Goal: Find specific page/section: Find specific page/section

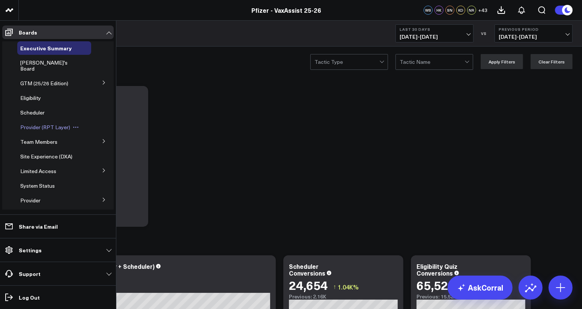
click at [43, 124] on div "Provider (RPT Layer)" at bounding box center [54, 126] width 74 height 13
click at [46, 123] on span "Provider (RPT Layer)" at bounding box center [45, 126] width 50 height 7
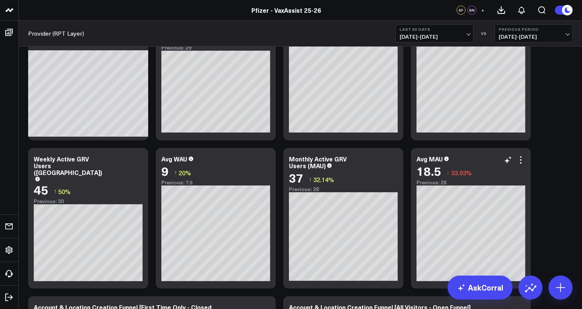
scroll to position [94, 0]
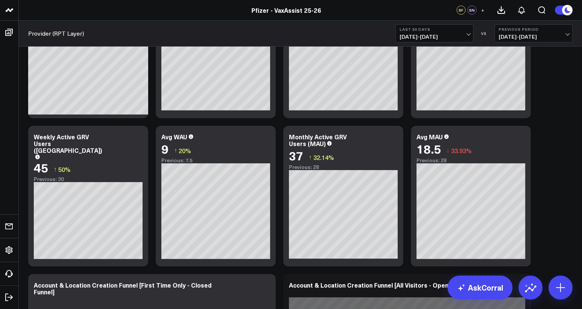
click at [537, 34] on span "[DATE] - [DATE]" at bounding box center [533, 37] width 70 height 6
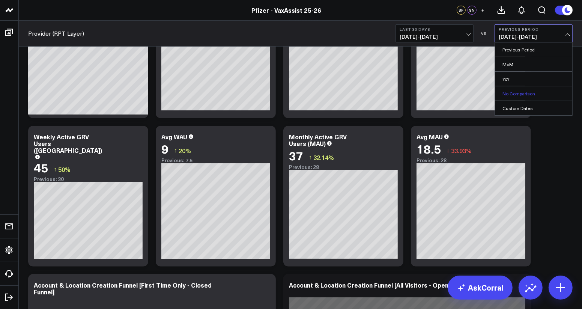
click at [522, 90] on link "No Comparison" at bounding box center [533, 93] width 77 height 14
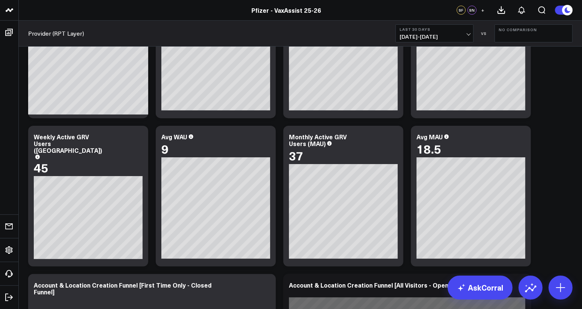
click at [445, 37] on span "[DATE] - [DATE]" at bounding box center [434, 37] width 70 height 6
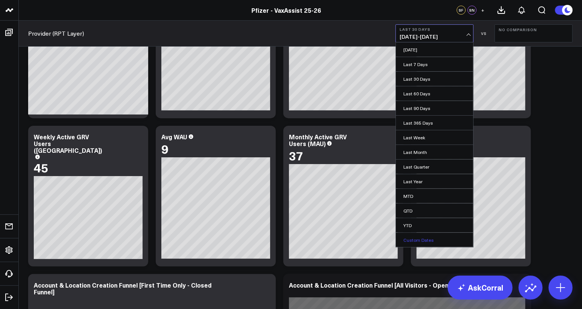
click at [425, 241] on link "Custom Dates" at bounding box center [434, 239] width 77 height 14
select select "8"
select select "2025"
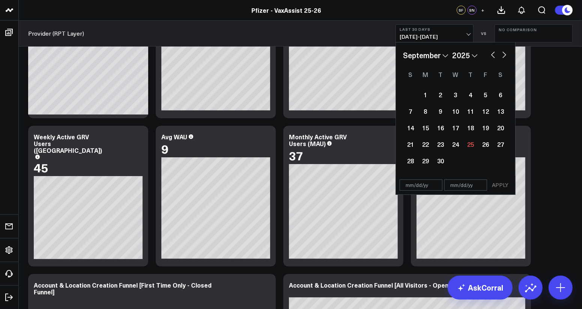
click at [493, 53] on button "button" at bounding box center [492, 53] width 7 height 9
select select "7"
select select "2025"
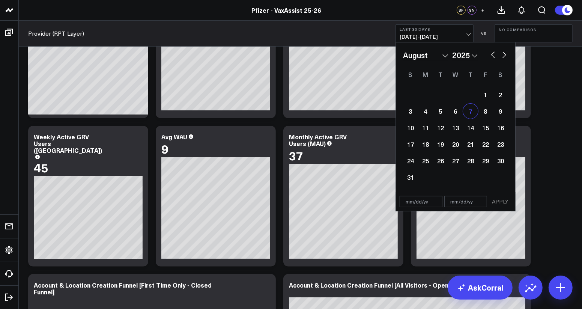
click at [468, 108] on div "7" at bounding box center [470, 110] width 15 height 15
type input "[DATE]"
select select "7"
select select "2025"
click at [502, 53] on button "button" at bounding box center [503, 53] width 7 height 9
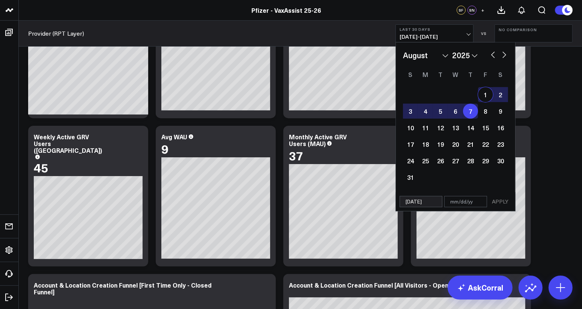
select select "8"
select select "2025"
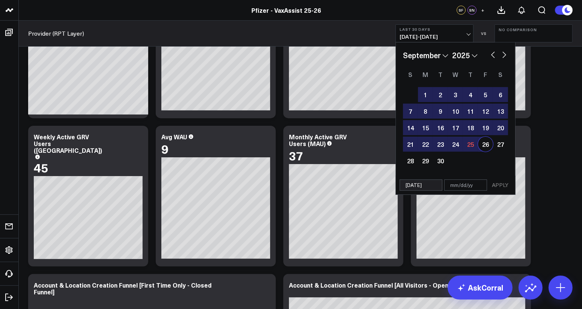
click at [486, 144] on div "26" at bounding box center [485, 143] width 15 height 15
type input "[DATE]"
select select "8"
select select "2025"
click at [498, 182] on button "APPLY" at bounding box center [500, 184] width 22 height 11
